Goal: Navigation & Orientation: Find specific page/section

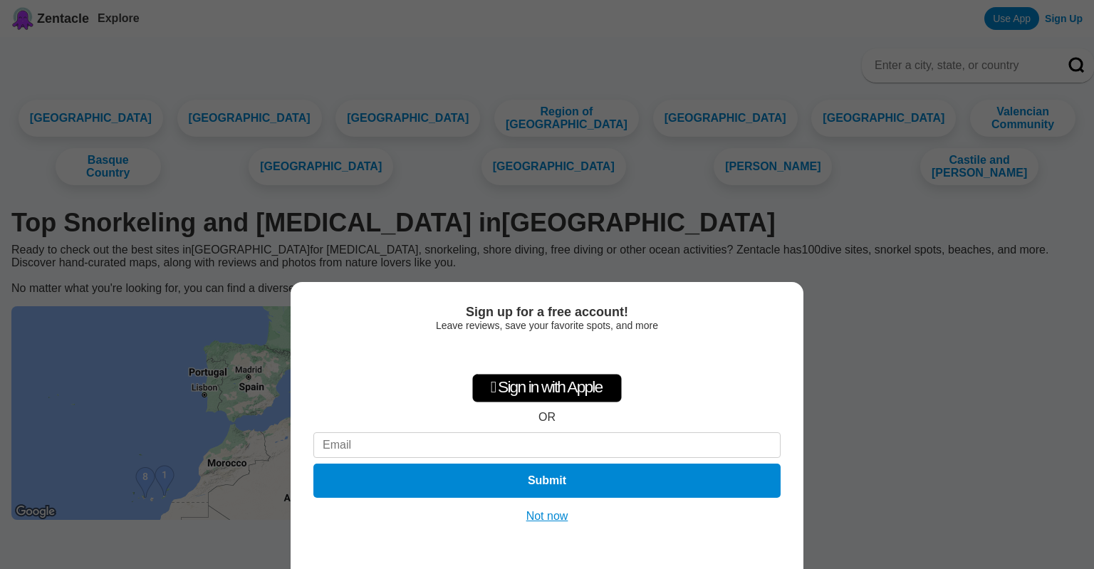
click at [546, 515] on button "Not now" at bounding box center [547, 516] width 51 height 14
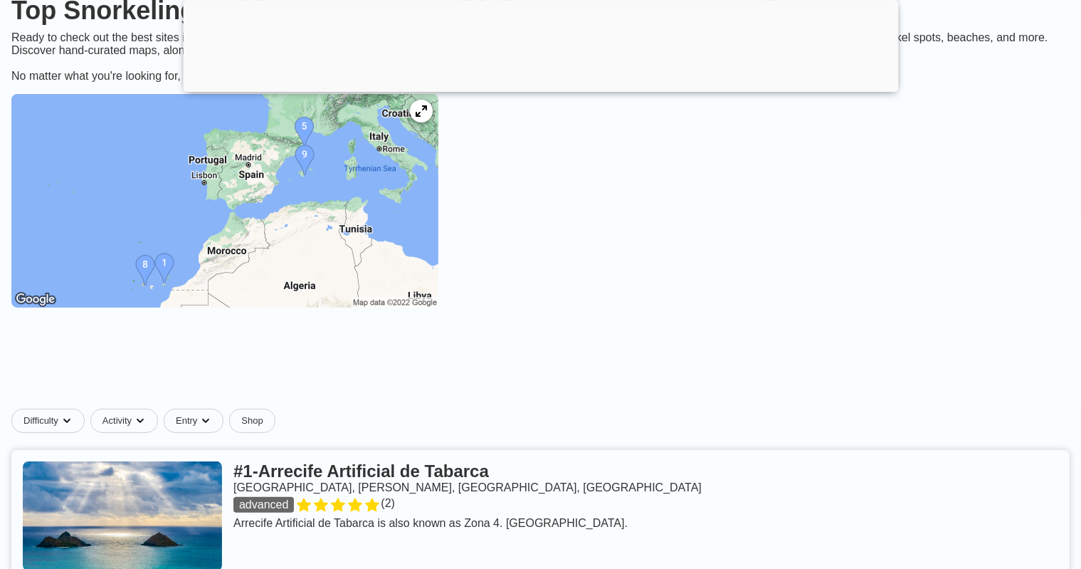
scroll to position [321, 0]
click at [428, 119] on icon at bounding box center [421, 112] width 14 height 14
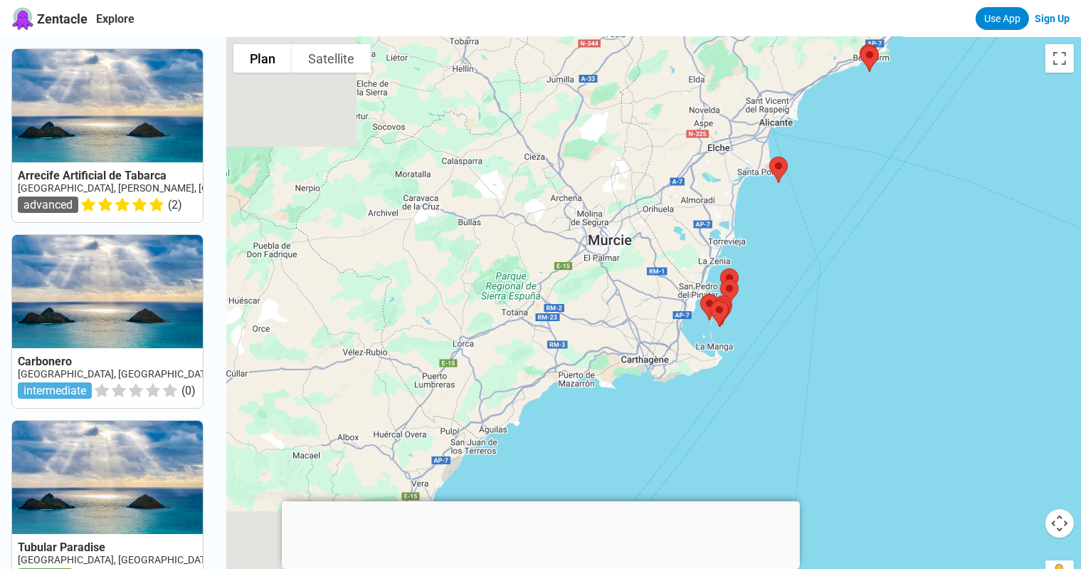
drag, startPoint x: 433, startPoint y: 331, endPoint x: 570, endPoint y: 181, distance: 203.1
click at [570, 181] on div at bounding box center [653, 321] width 855 height 569
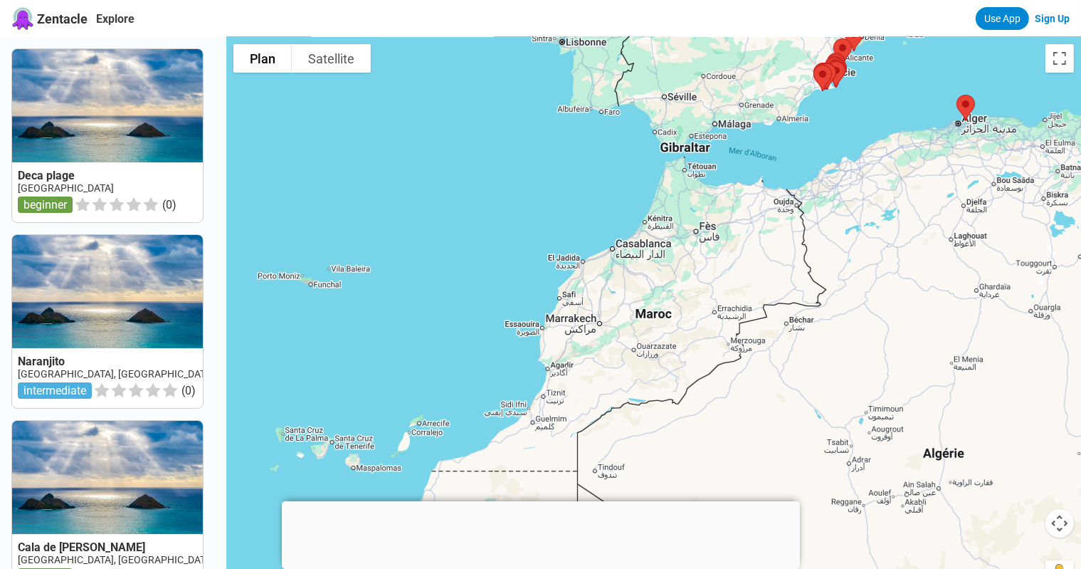
drag, startPoint x: 431, startPoint y: 313, endPoint x: 692, endPoint y: 192, distance: 287.7
click at [692, 192] on div at bounding box center [653, 321] width 855 height 569
